Goal: Task Accomplishment & Management: Use online tool/utility

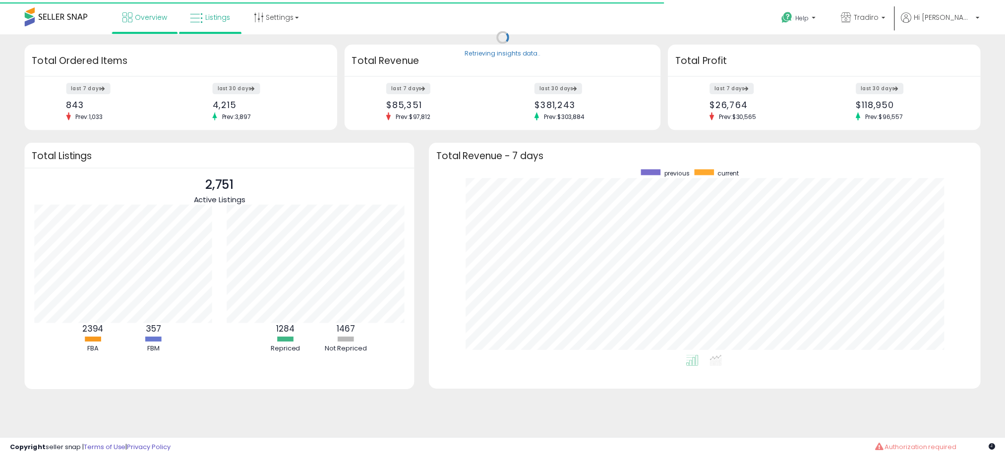
scroll to position [187, 537]
click at [218, 22] on link "Listings" at bounding box center [213, 15] width 56 height 30
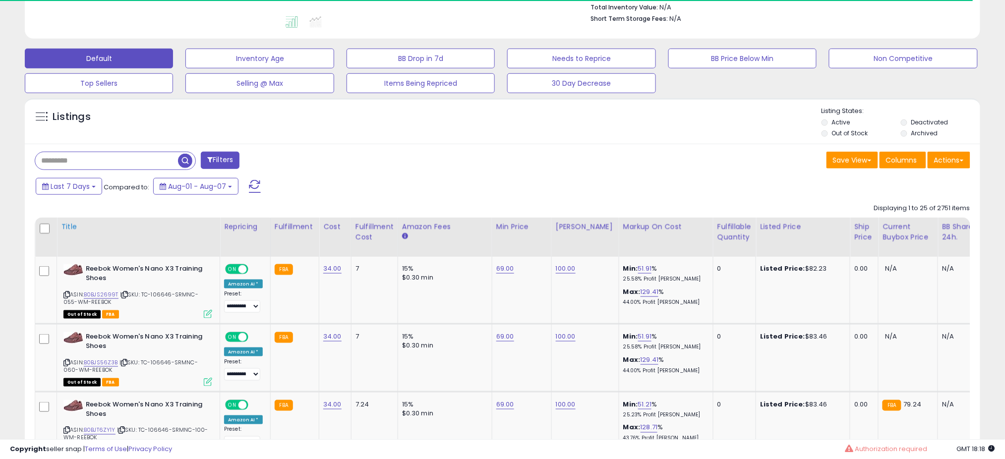
scroll to position [264, 0]
click at [92, 185] on button "Last 7 Days" at bounding box center [69, 186] width 66 height 17
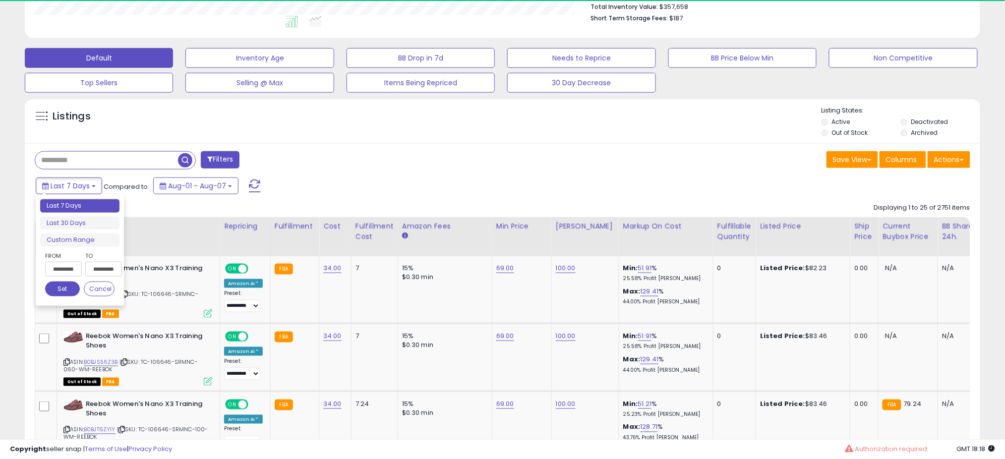
click at [72, 292] on button "Set" at bounding box center [62, 289] width 35 height 15
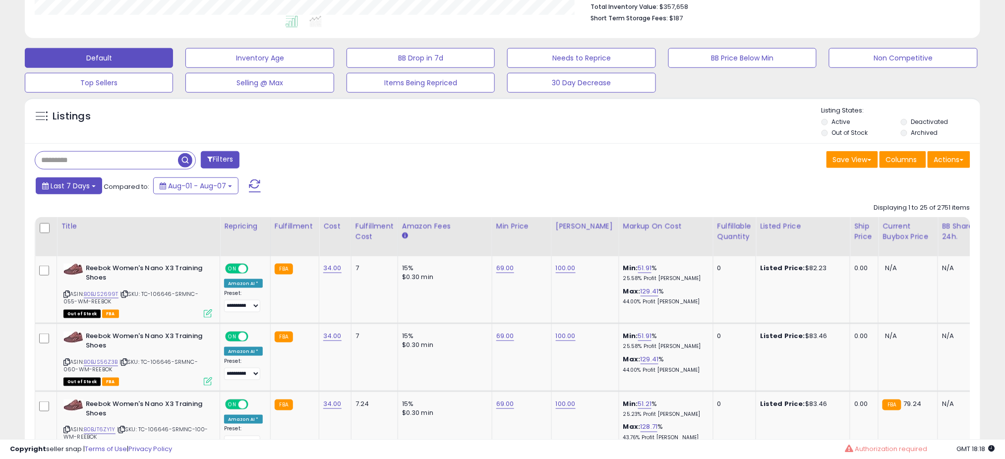
click at [72, 184] on span "Last 7 Days" at bounding box center [70, 186] width 39 height 10
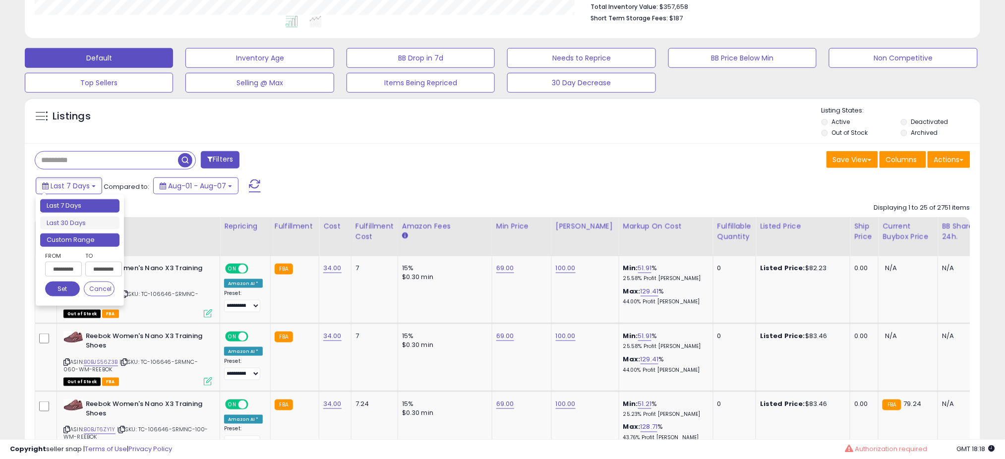
click at [73, 238] on li "Custom Range" at bounding box center [79, 240] width 79 height 13
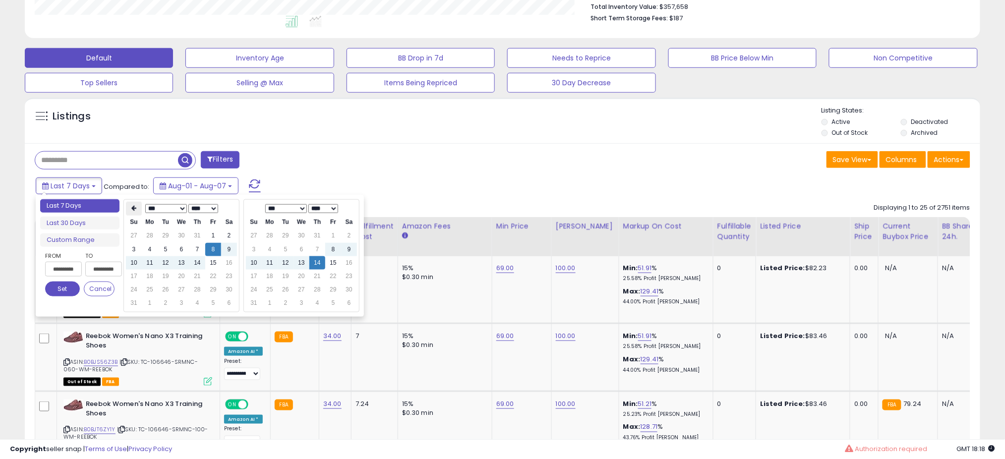
click at [135, 209] on icon at bounding box center [133, 209] width 5 height 6
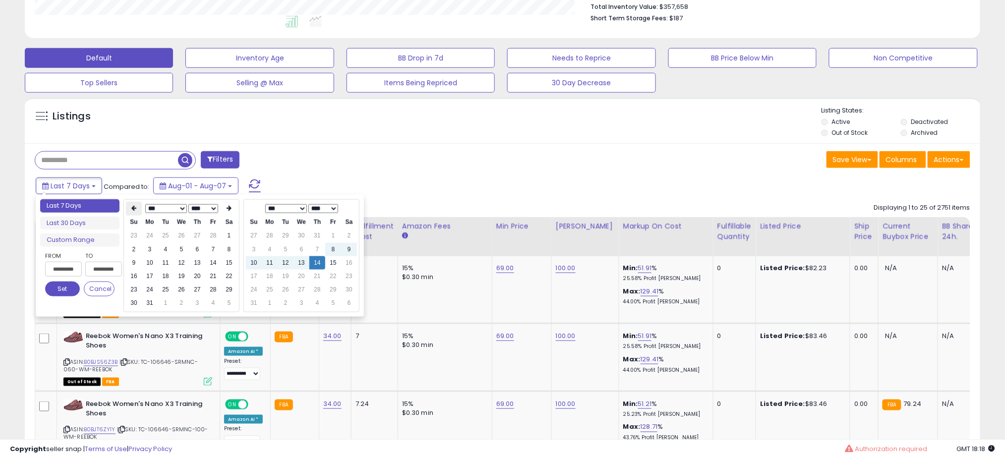
click at [136, 209] on icon at bounding box center [133, 209] width 5 height 6
click at [179, 234] on td "1" at bounding box center [182, 235] width 16 height 13
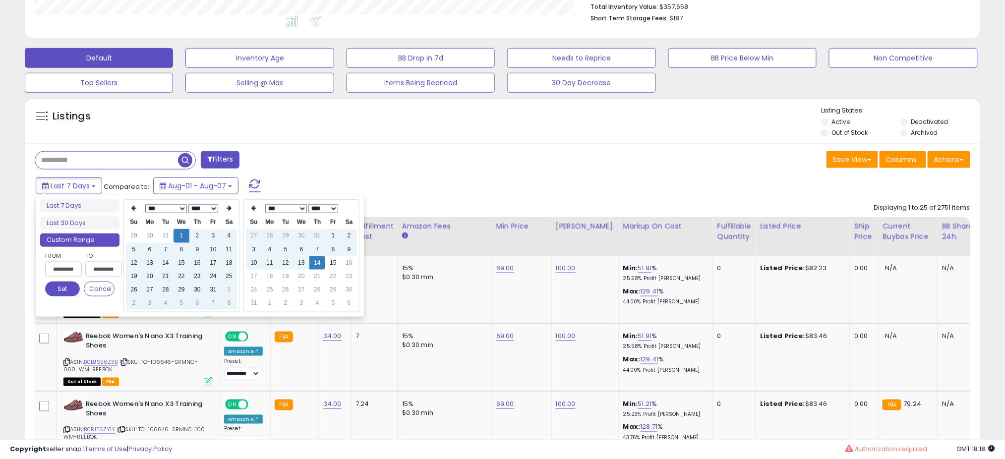
type input "**********"
click at [55, 289] on button "Set" at bounding box center [62, 289] width 35 height 15
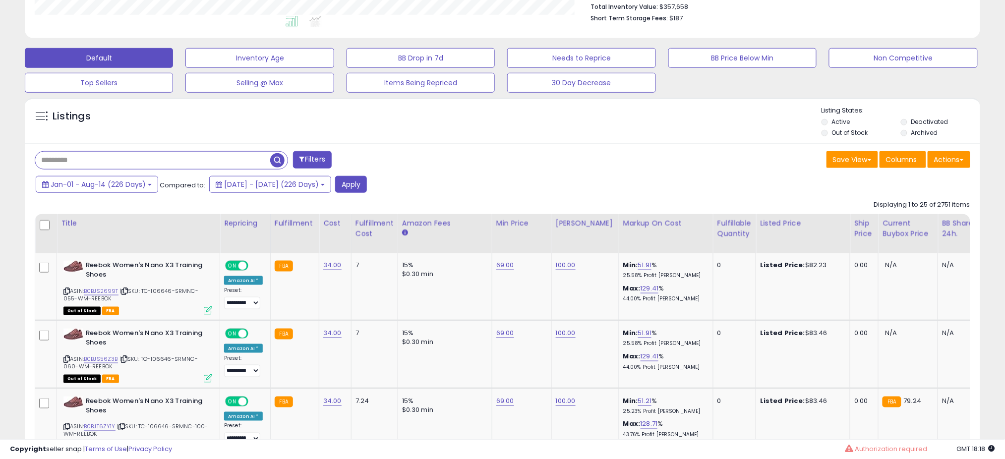
click at [104, 162] on input "text" at bounding box center [152, 160] width 235 height 17
paste input "**********"
click at [287, 158] on button "button" at bounding box center [279, 159] width 18 height 15
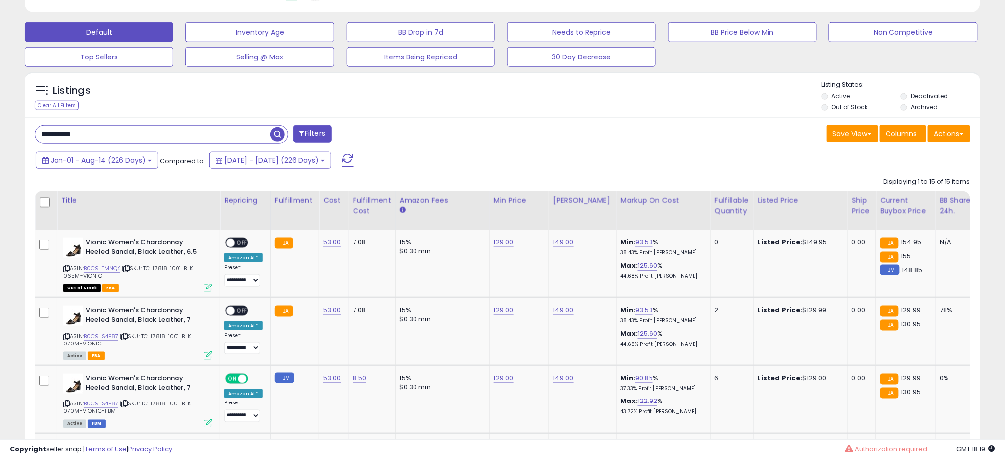
scroll to position [203, 555]
drag, startPoint x: 78, startPoint y: 138, endPoint x: 0, endPoint y: 143, distance: 78.5
paste input "text"
drag, startPoint x: 280, startPoint y: 137, endPoint x: 274, endPoint y: 137, distance: 6.0
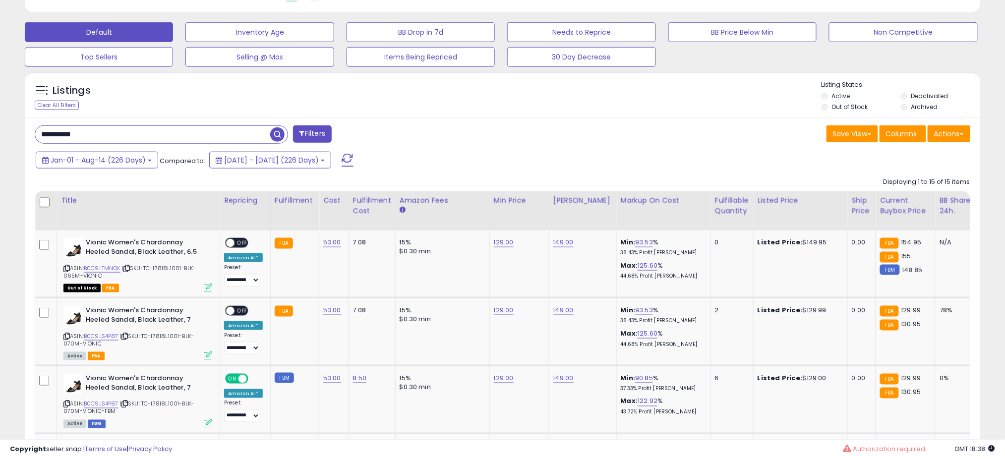
click at [279, 137] on span "button" at bounding box center [277, 134] width 14 height 14
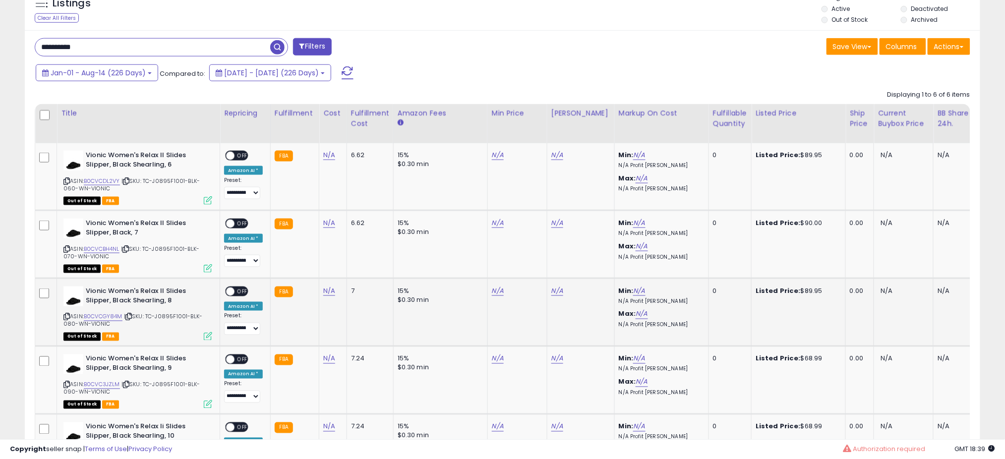
scroll to position [355, 0]
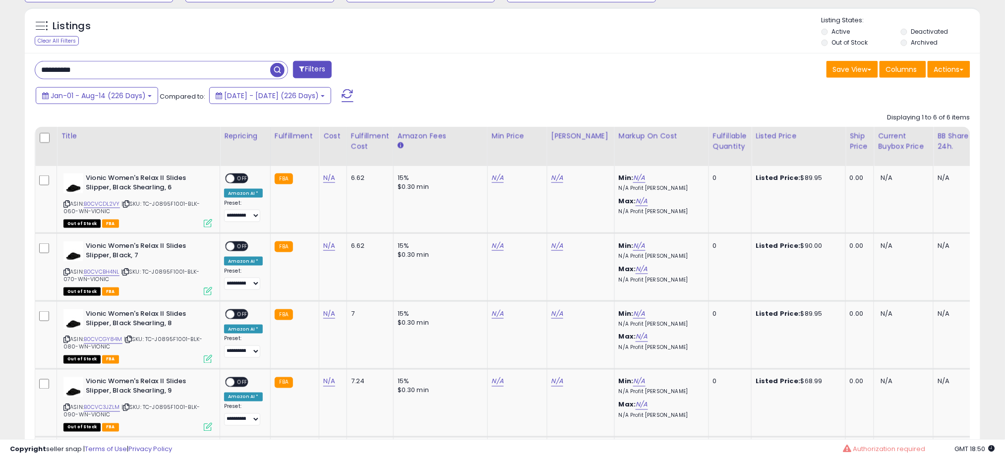
drag, startPoint x: 108, startPoint y: 71, endPoint x: 35, endPoint y: 77, distance: 73.2
click at [35, 77] on div "**********" at bounding box center [161, 70] width 253 height 18
paste input "text"
click at [281, 71] on span "button" at bounding box center [277, 70] width 14 height 14
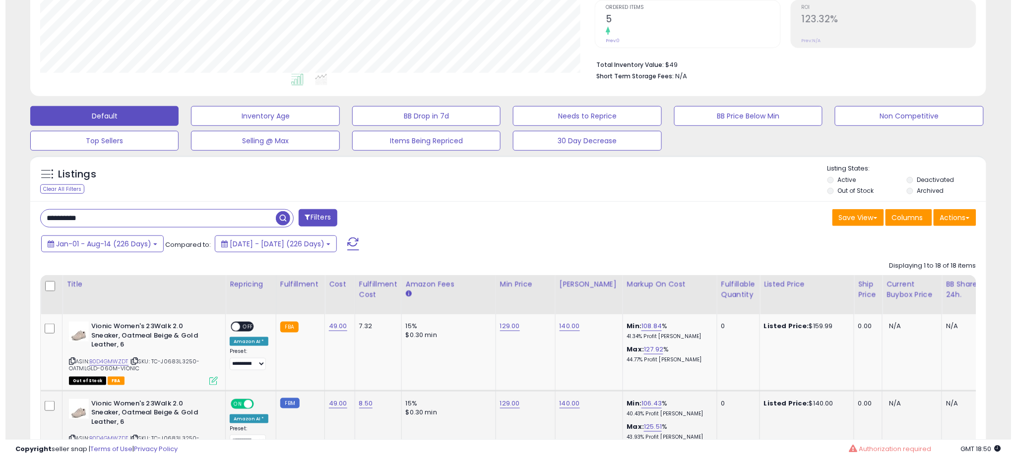
scroll to position [57, 0]
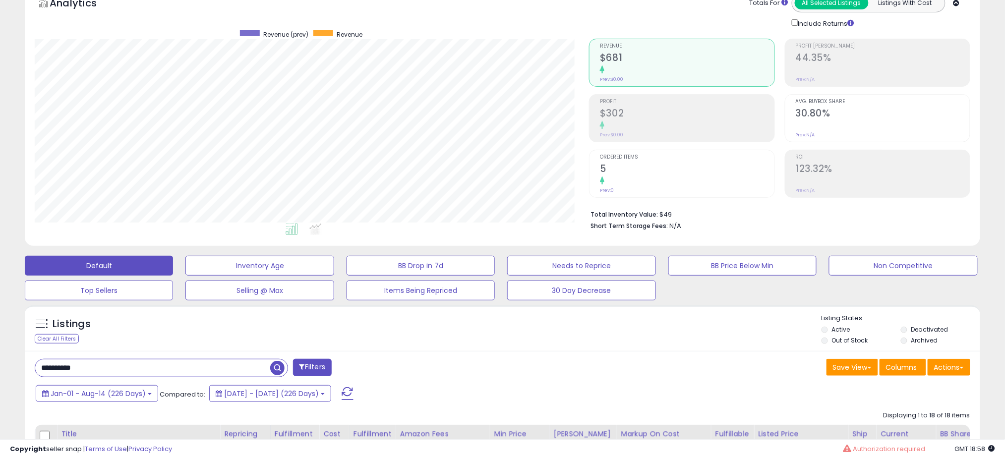
drag, startPoint x: 81, startPoint y: 372, endPoint x: 26, endPoint y: 373, distance: 55.6
paste input "text"
type input "**********"
click at [275, 370] on span "button" at bounding box center [277, 368] width 14 height 14
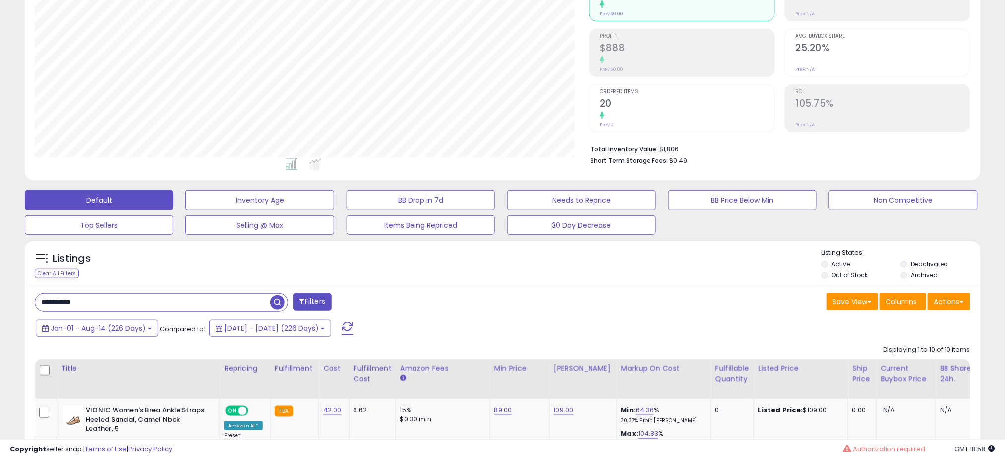
scroll to position [66, 0]
